Goal: Browse casually

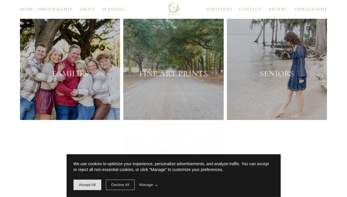
scroll to position [897, 0]
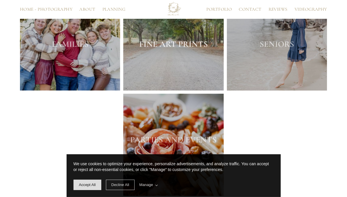
click at [172, 49] on strong "FINE ART PRINTS" at bounding box center [173, 44] width 69 height 10
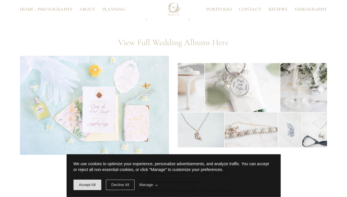
scroll to position [203, 0]
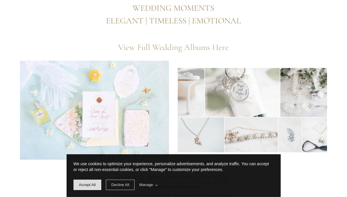
click at [171, 51] on link "View Full Wedding Albums Here" at bounding box center [173, 47] width 111 height 10
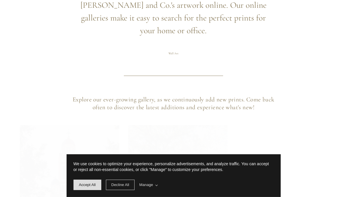
scroll to position [231, 0]
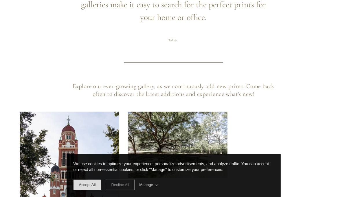
click at [126, 187] on span "Decline All" at bounding box center [120, 185] width 18 height 4
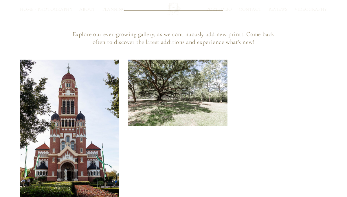
scroll to position [301, 0]
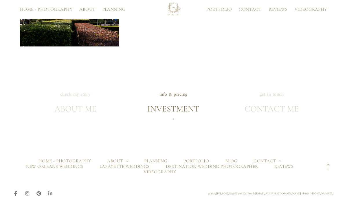
click at [177, 103] on h2 "INVESTMENT" at bounding box center [173, 109] width 52 height 13
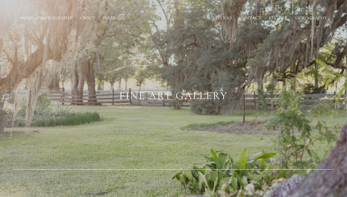
click at [229, 18] on link "Portfolio" at bounding box center [219, 18] width 32 height 4
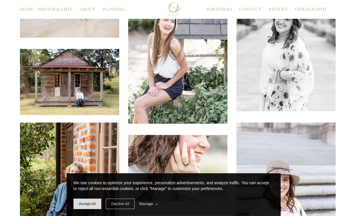
scroll to position [972, 0]
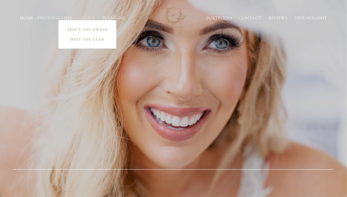
click at [86, 27] on link "About the Owner" at bounding box center [87, 30] width 58 height 10
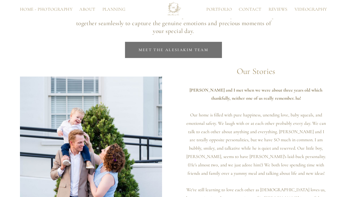
scroll to position [260, 0]
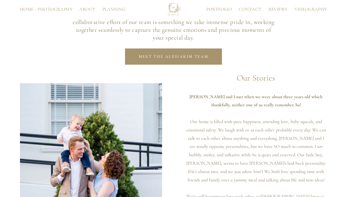
click at [152, 59] on span "Meet the AlesiaKim team" at bounding box center [174, 56] width 70 height 5
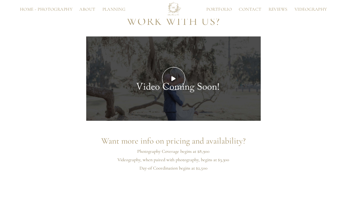
scroll to position [1389, 0]
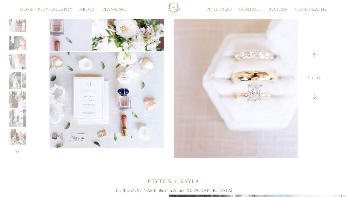
scroll to position [376, 0]
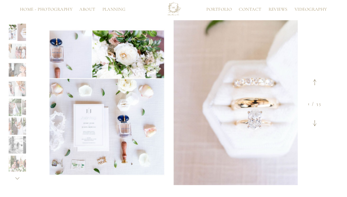
click at [315, 126] on icon at bounding box center [315, 123] width 4 height 6
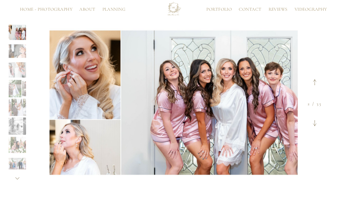
click at [315, 126] on icon at bounding box center [315, 123] width 4 height 6
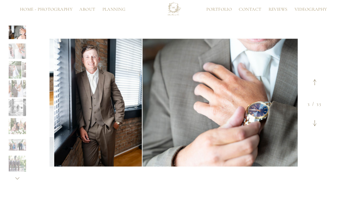
click at [315, 126] on icon at bounding box center [315, 123] width 4 height 6
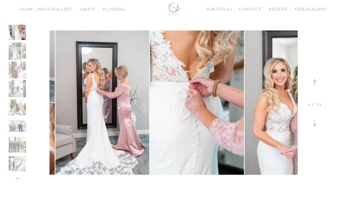
click at [315, 126] on icon at bounding box center [315, 123] width 4 height 6
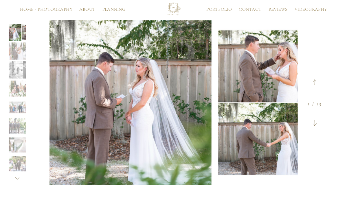
click at [315, 126] on icon at bounding box center [315, 123] width 4 height 6
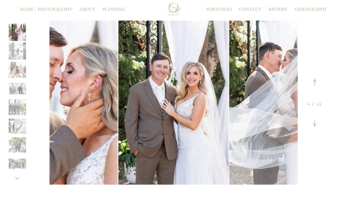
click at [315, 126] on icon at bounding box center [315, 123] width 4 height 6
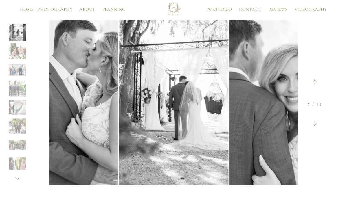
click at [312, 128] on span at bounding box center [314, 124] width 15 height 19
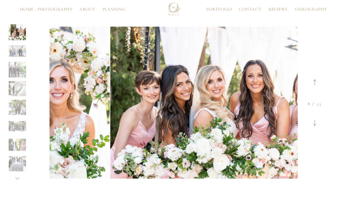
click at [312, 128] on span at bounding box center [314, 124] width 15 height 19
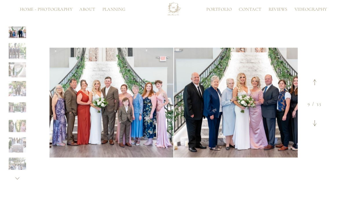
click at [312, 128] on span at bounding box center [314, 124] width 15 height 19
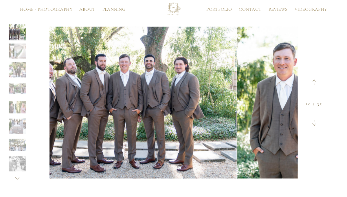
click at [315, 85] on icon at bounding box center [314, 82] width 4 height 6
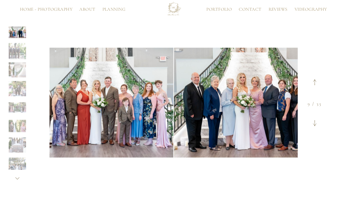
click at [312, 125] on span at bounding box center [314, 124] width 15 height 19
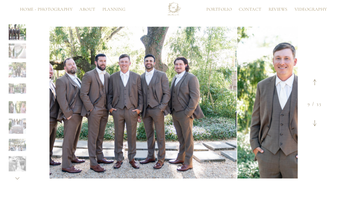
click at [312, 125] on span at bounding box center [314, 124] width 15 height 19
click at [314, 126] on icon at bounding box center [314, 123] width 4 height 6
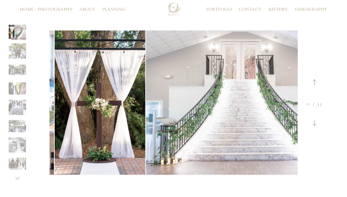
click at [314, 126] on icon at bounding box center [314, 123] width 4 height 6
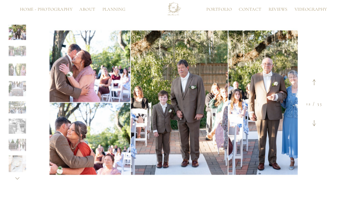
click at [314, 126] on icon at bounding box center [314, 123] width 4 height 6
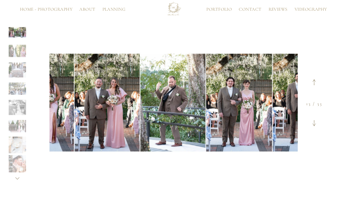
click at [314, 126] on icon at bounding box center [314, 123] width 4 height 6
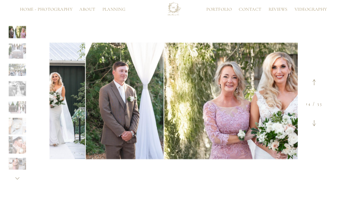
click at [312, 89] on span at bounding box center [313, 83] width 15 height 19
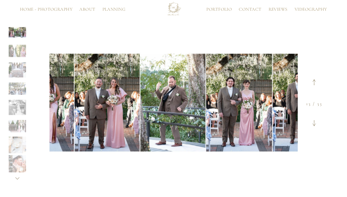
click at [315, 126] on icon at bounding box center [314, 123] width 4 height 6
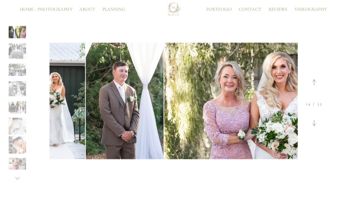
click at [315, 126] on icon at bounding box center [314, 123] width 4 height 6
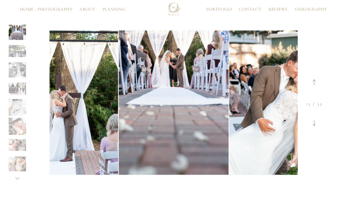
click at [315, 126] on icon at bounding box center [314, 123] width 4 height 6
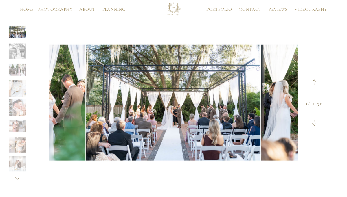
click at [315, 126] on icon at bounding box center [314, 123] width 4 height 6
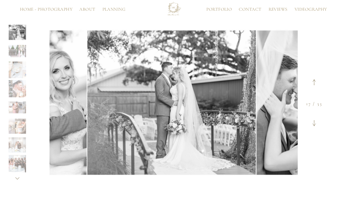
click at [315, 126] on icon at bounding box center [314, 123] width 4 height 6
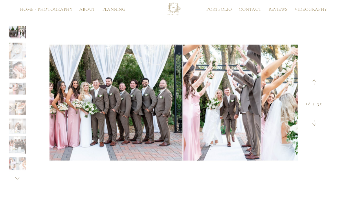
click at [315, 126] on icon at bounding box center [314, 123] width 4 height 6
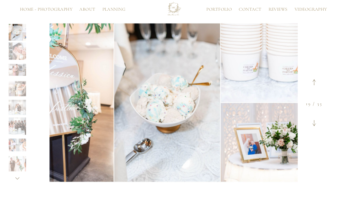
click at [315, 126] on icon at bounding box center [314, 123] width 4 height 6
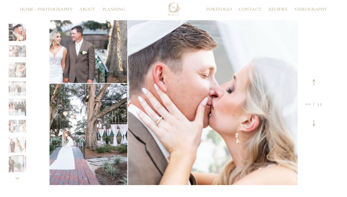
click at [315, 126] on icon at bounding box center [314, 123] width 4 height 6
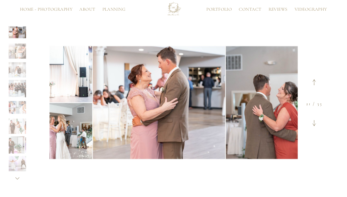
click at [312, 91] on span at bounding box center [314, 83] width 15 height 19
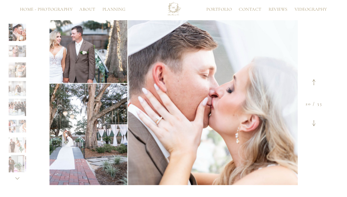
click at [314, 126] on icon at bounding box center [314, 123] width 4 height 6
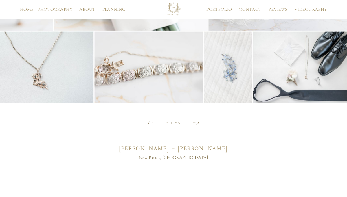
scroll to position [694, 0]
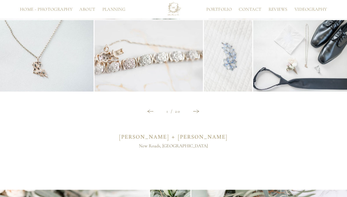
click at [198, 119] on div at bounding box center [197, 111] width 18 height 15
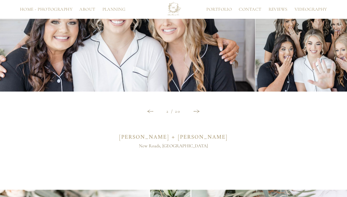
click at [195, 114] on div at bounding box center [197, 111] width 18 height 15
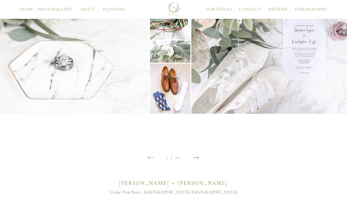
scroll to position [897, 0]
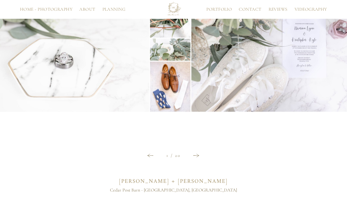
click at [195, 159] on div at bounding box center [197, 155] width 18 height 15
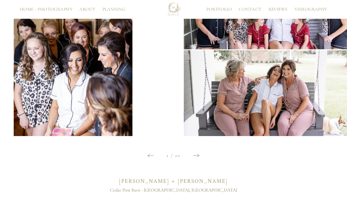
click at [195, 159] on div at bounding box center [197, 155] width 18 height 15
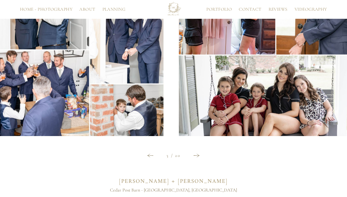
click at [150, 158] on icon at bounding box center [150, 156] width 6 height 4
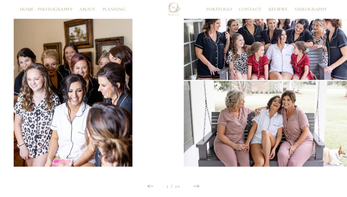
scroll to position [868, 0]
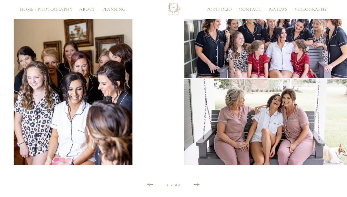
click at [193, 192] on div at bounding box center [197, 184] width 18 height 15
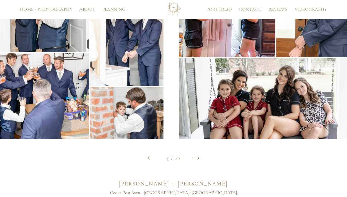
scroll to position [897, 0]
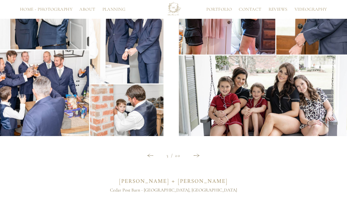
click at [203, 161] on div at bounding box center [197, 155] width 18 height 15
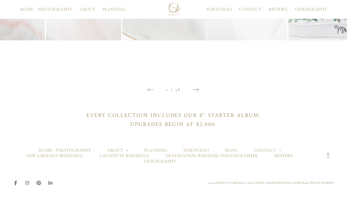
scroll to position [1215, 0]
click at [194, 89] on icon at bounding box center [197, 90] width 6 height 4
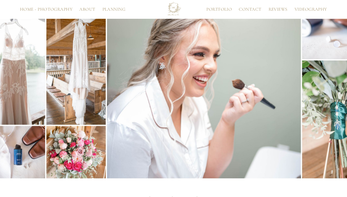
scroll to position [1128, 0]
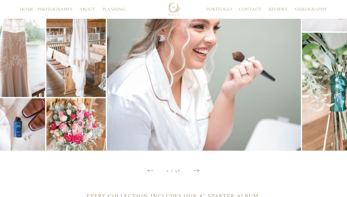
click at [197, 173] on icon at bounding box center [197, 171] width 6 height 4
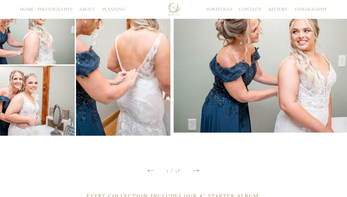
click at [197, 173] on icon at bounding box center [197, 171] width 6 height 4
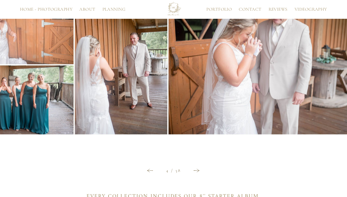
click at [195, 173] on icon at bounding box center [197, 171] width 6 height 4
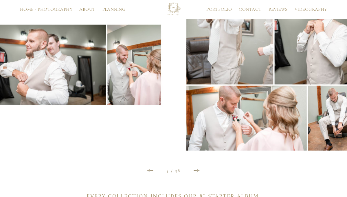
click at [195, 173] on icon at bounding box center [197, 171] width 6 height 4
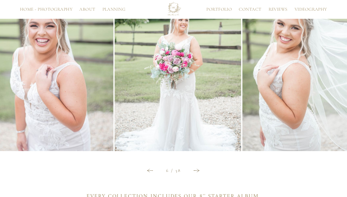
click at [195, 173] on icon at bounding box center [197, 171] width 6 height 4
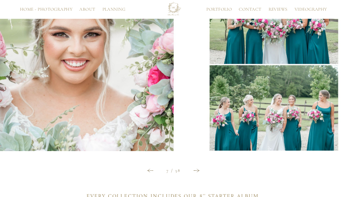
click at [195, 173] on icon at bounding box center [197, 171] width 6 height 4
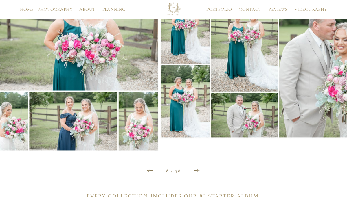
click at [195, 173] on icon at bounding box center [197, 171] width 6 height 4
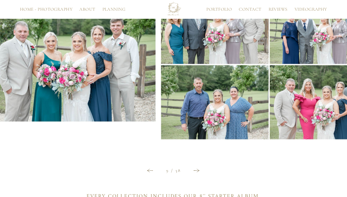
click at [195, 173] on icon at bounding box center [197, 171] width 6 height 4
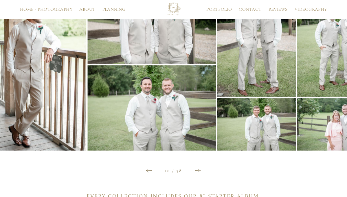
click at [195, 173] on icon at bounding box center [198, 171] width 6 height 4
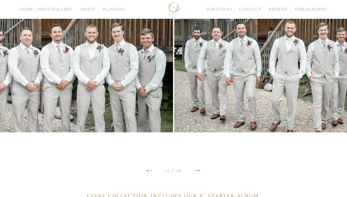
click at [195, 173] on icon at bounding box center [197, 171] width 6 height 4
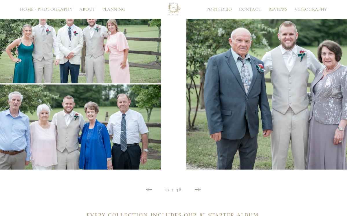
click at [196, 197] on div at bounding box center [198, 189] width 18 height 15
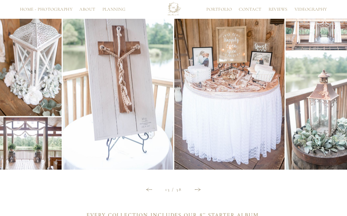
click at [196, 197] on div at bounding box center [198, 189] width 18 height 15
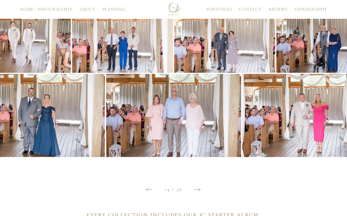
click at [196, 197] on div at bounding box center [198, 189] width 18 height 15
